Goal: Information Seeking & Learning: Understand process/instructions

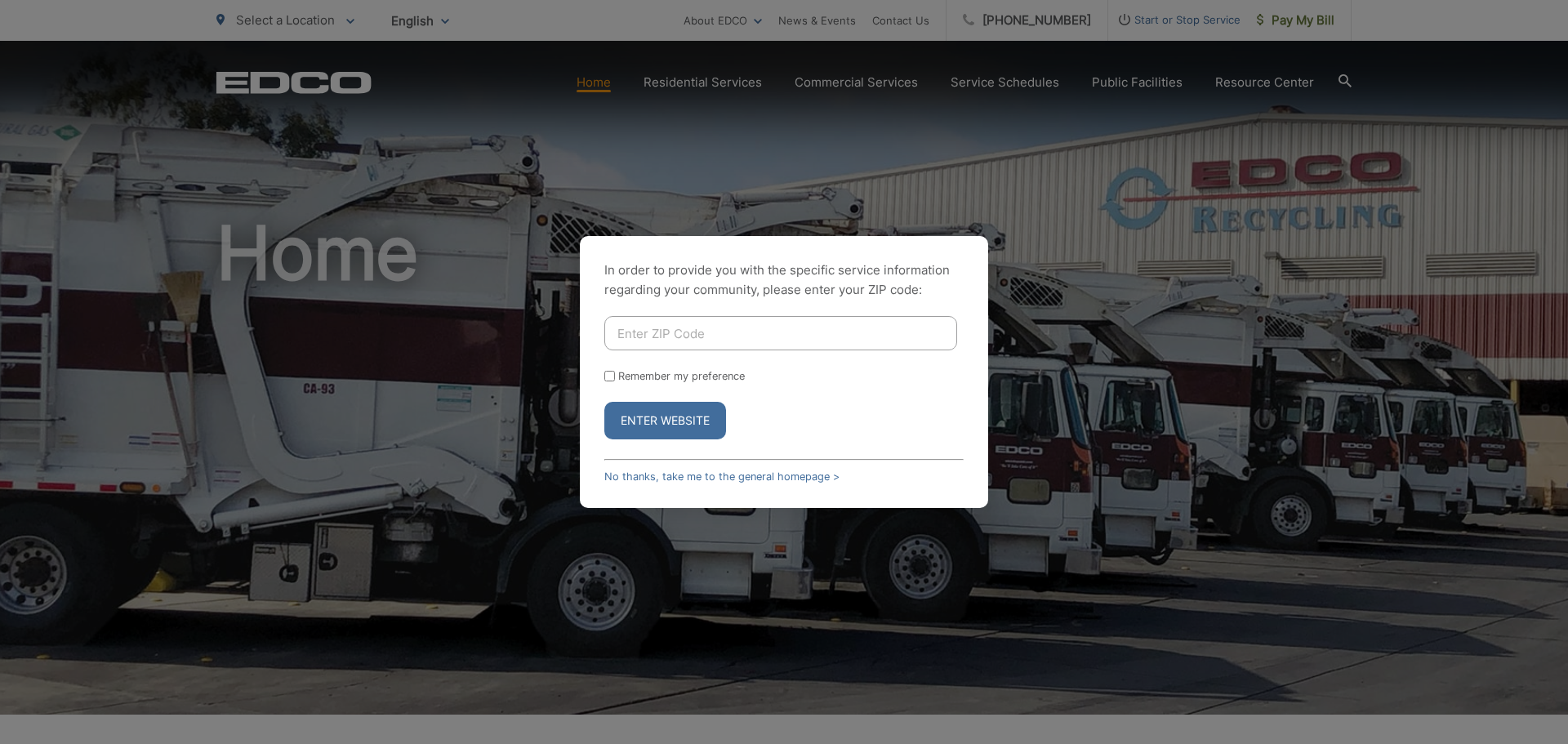
click at [709, 330] on input "Enter ZIP Code" at bounding box center [780, 333] width 353 height 34
type input "91945"
click at [604, 402] on button "Enter Website" at bounding box center [664, 421] width 122 height 38
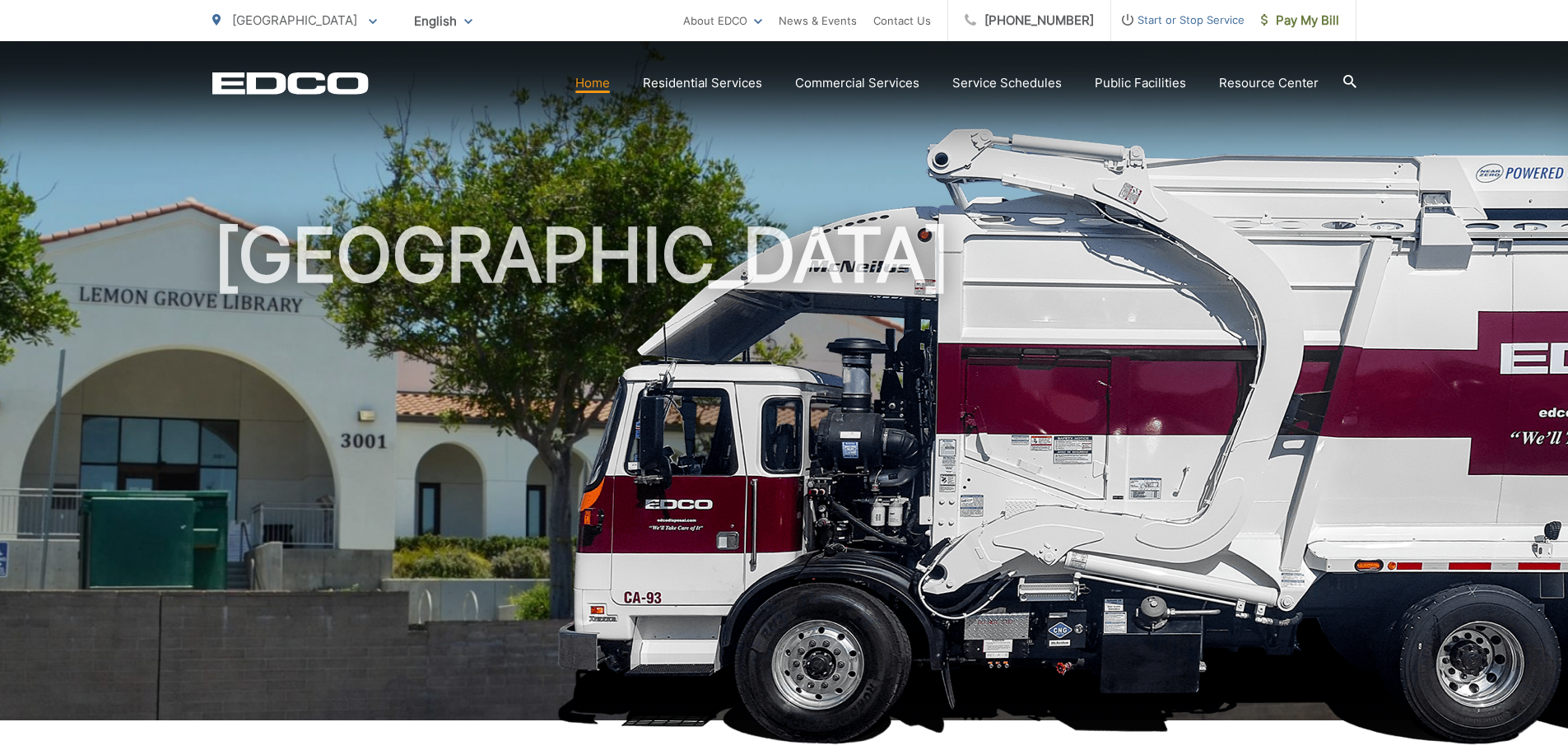
click at [605, 87] on link "Home" at bounding box center [593, 83] width 34 height 20
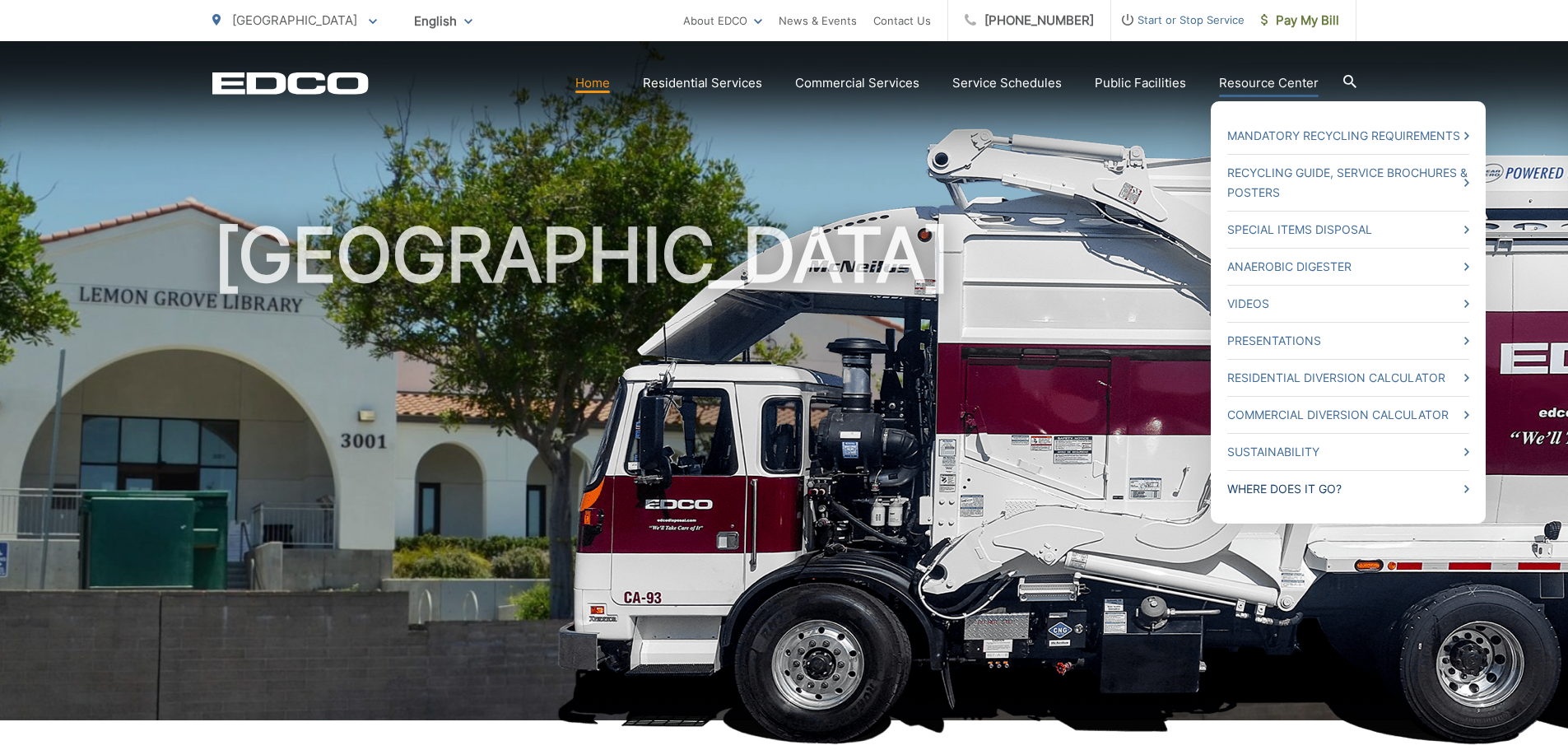
click at [1351, 496] on link "Where Does it Go?" at bounding box center [1348, 489] width 242 height 20
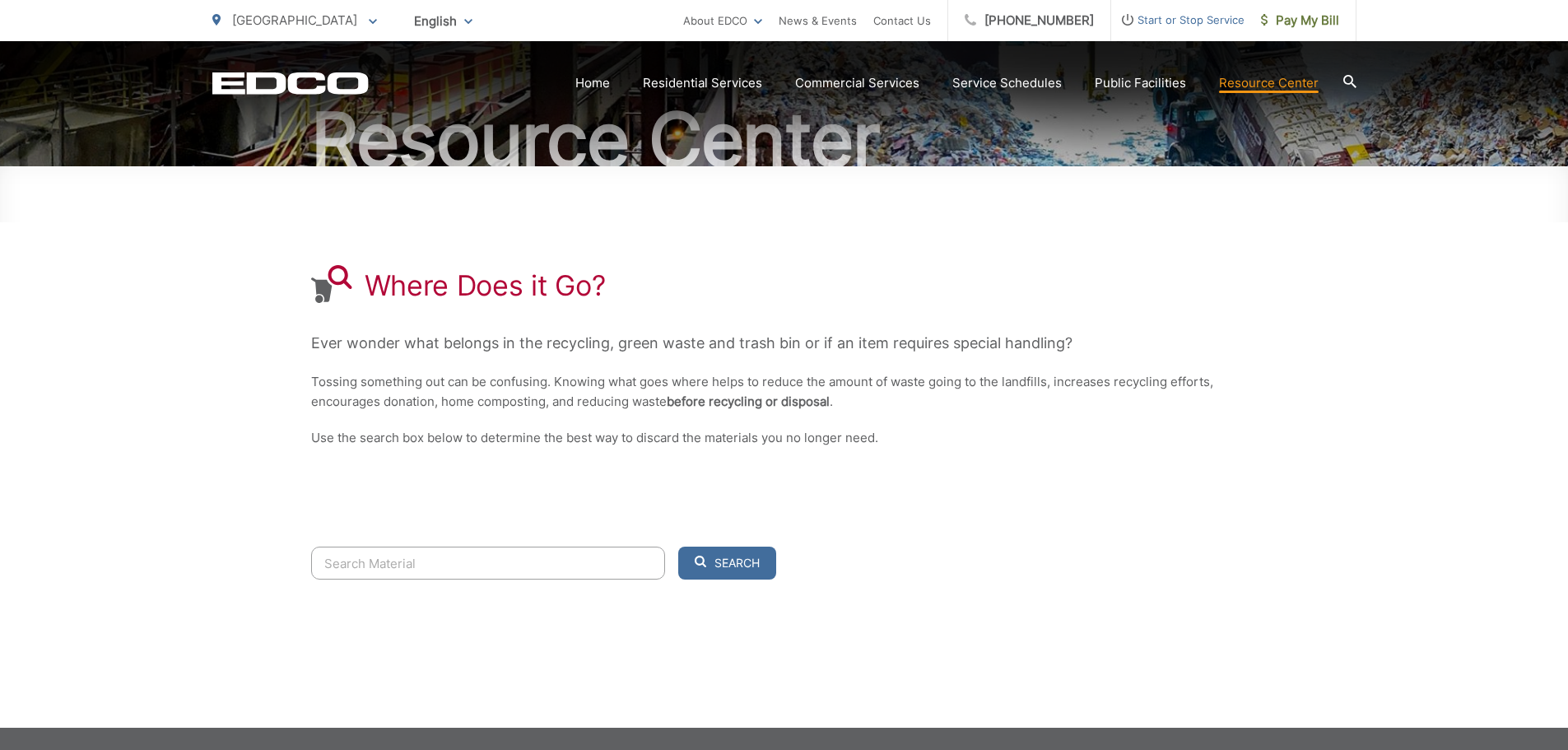
scroll to position [243, 0]
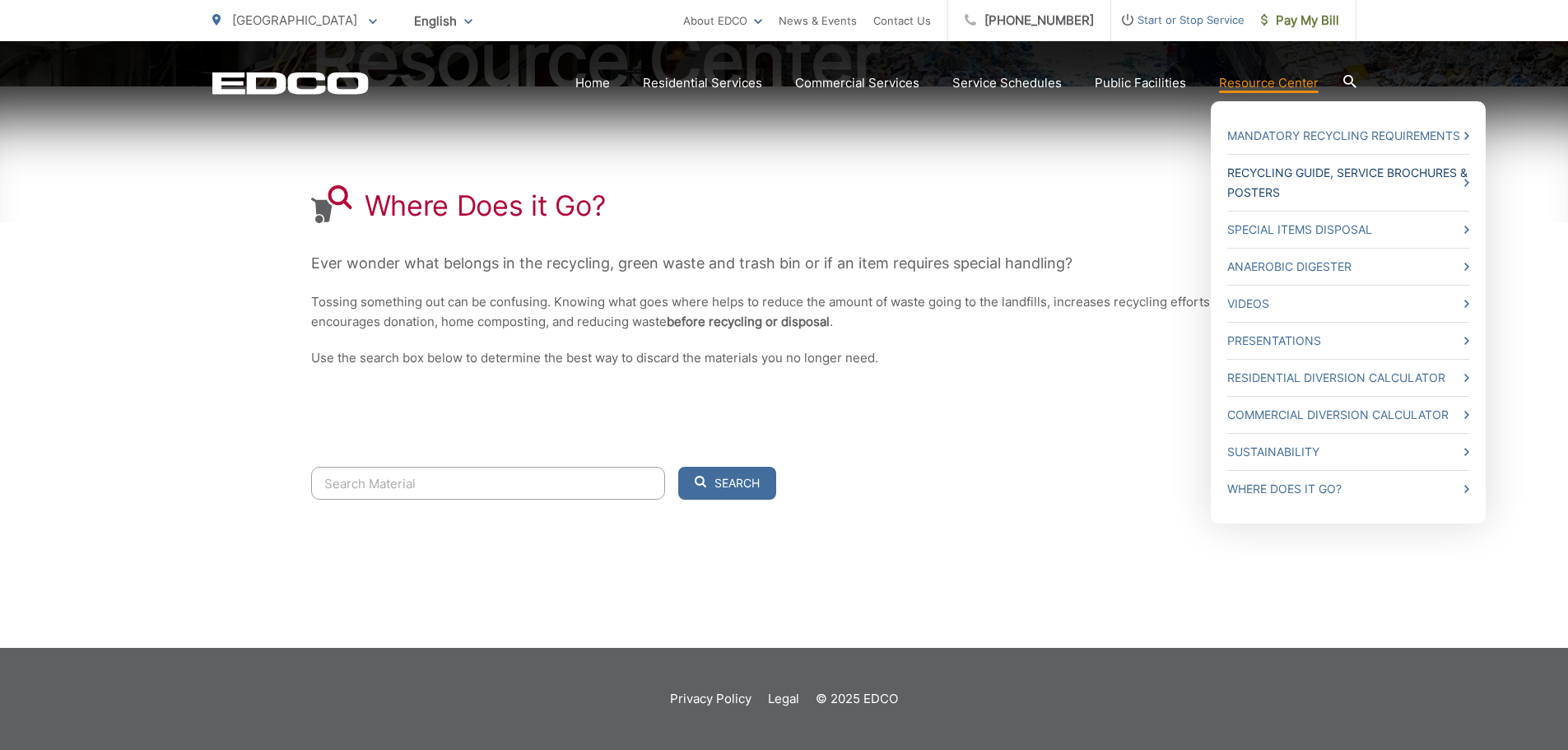
click at [1329, 175] on link "Recycling Guide, Service Brochures & Posters" at bounding box center [1348, 182] width 242 height 39
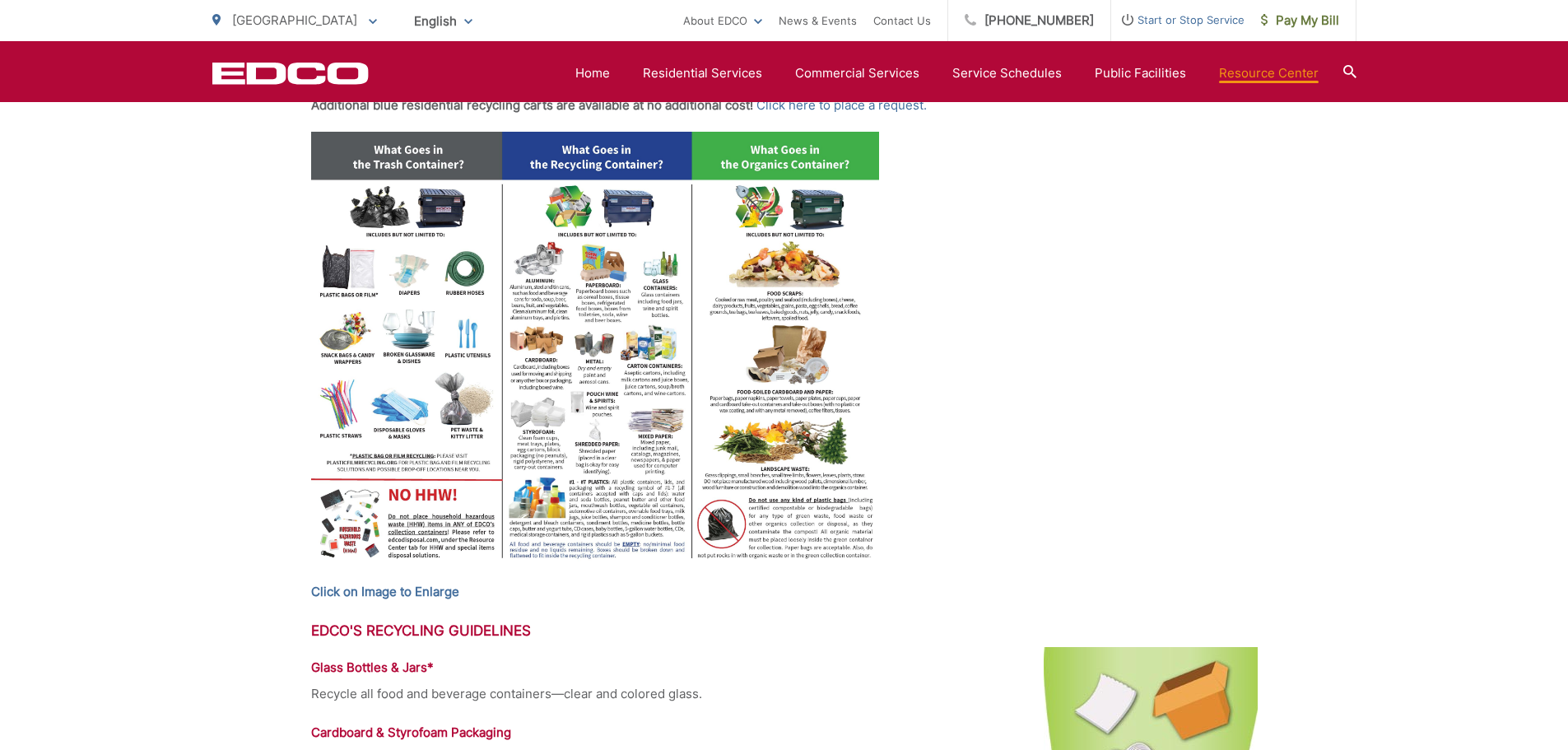
scroll to position [595, 0]
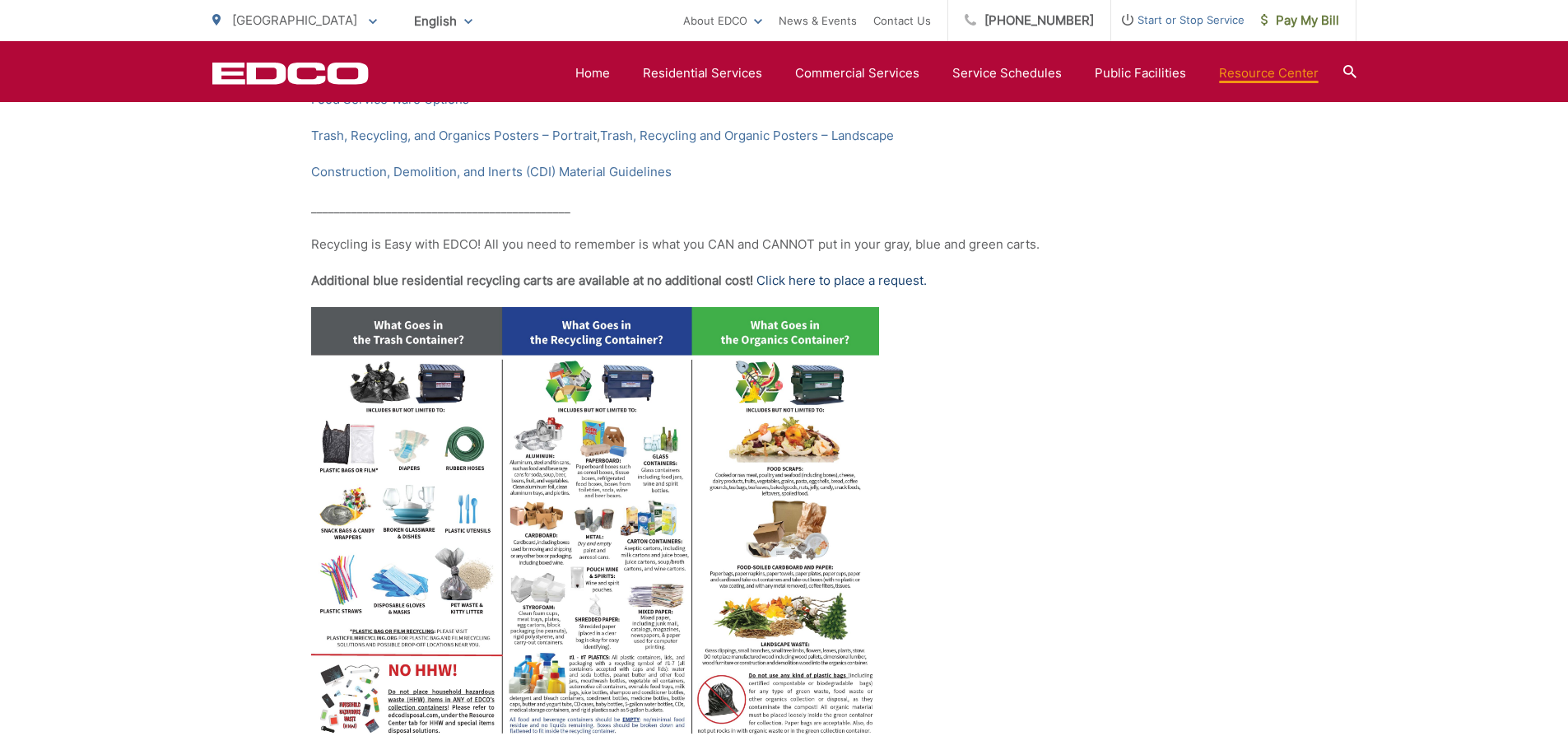
click at [820, 285] on link "Click here to place a request." at bounding box center [841, 280] width 171 height 20
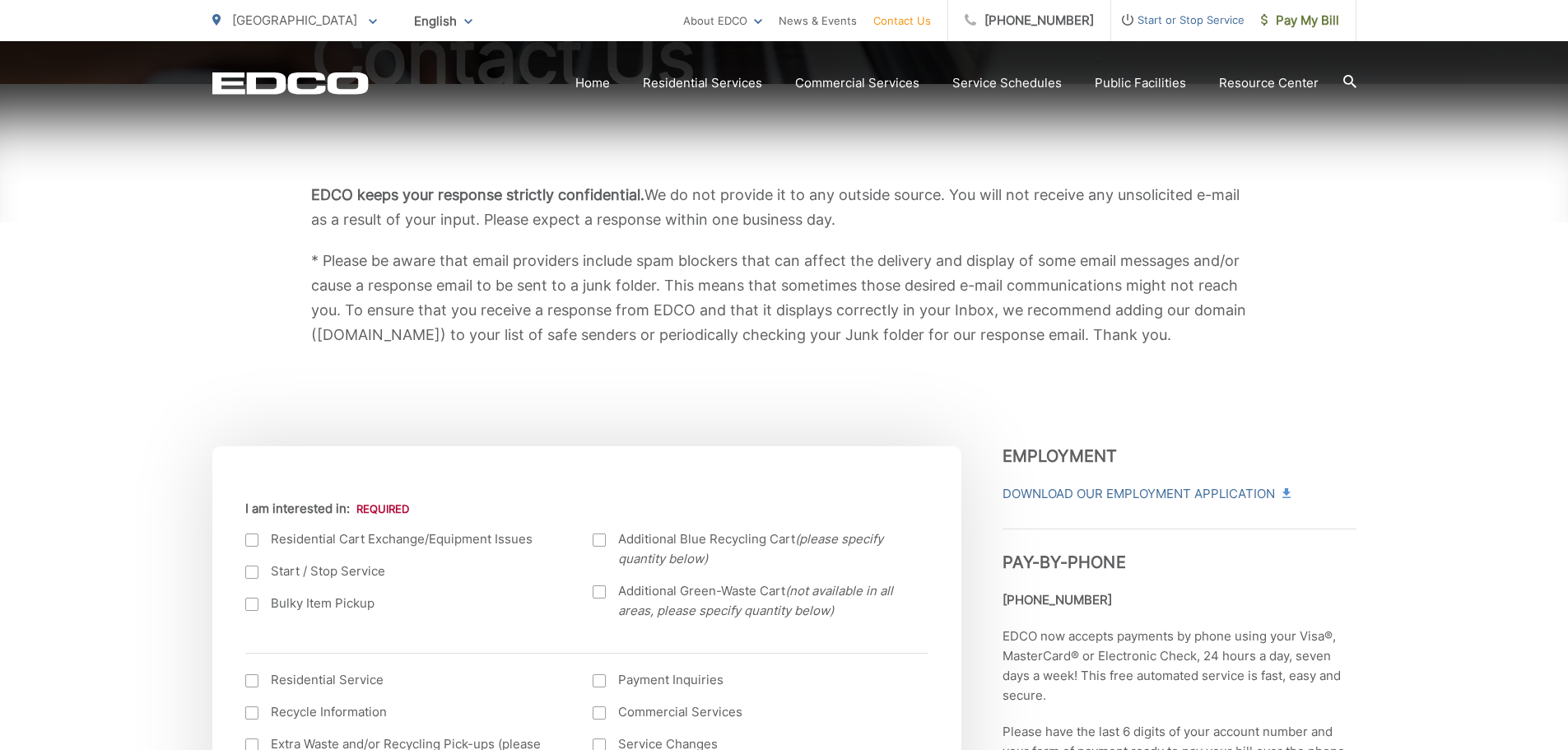
scroll to position [247, 0]
